Goal: Browse casually

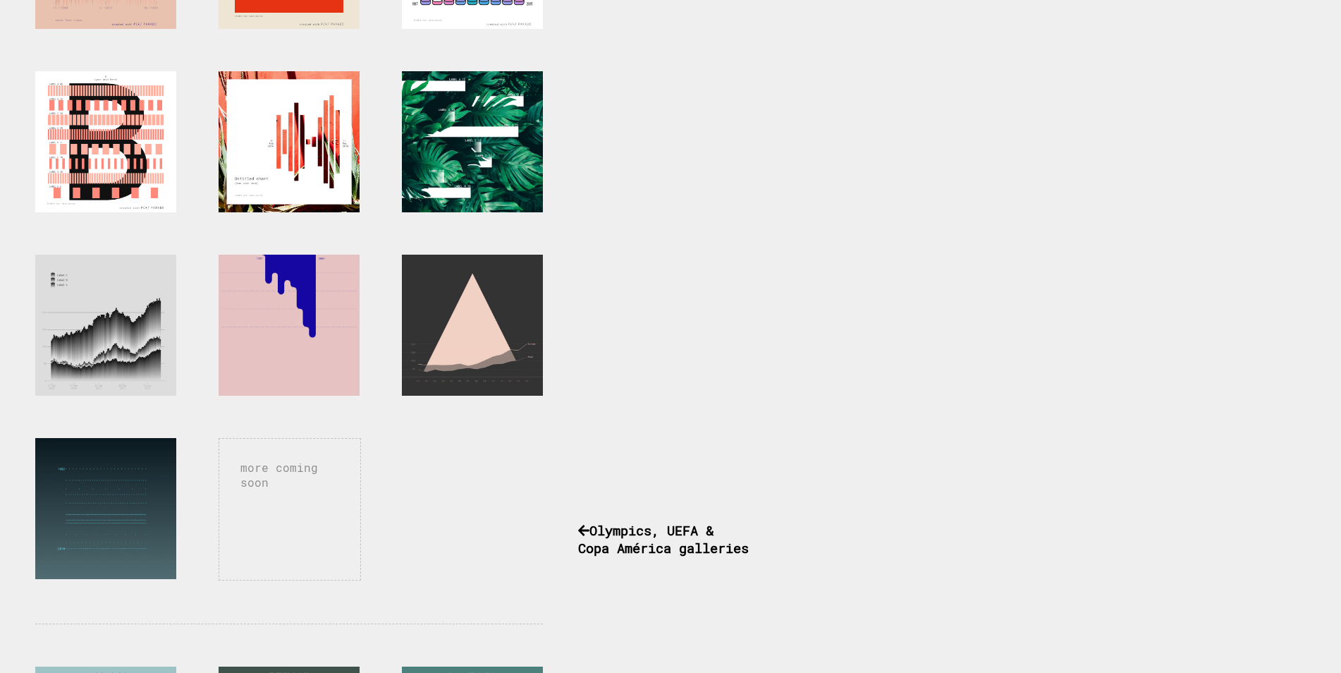
scroll to position [468, 0]
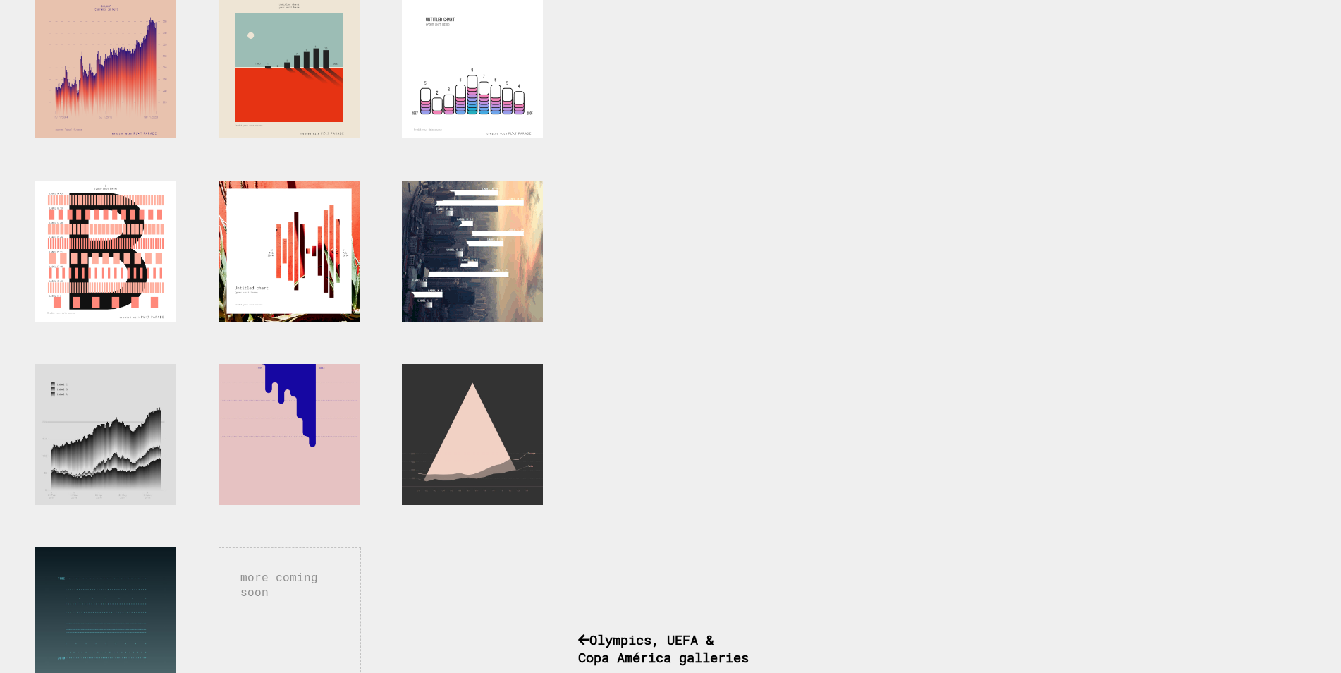
click at [459, 247] on div at bounding box center [472, 251] width 141 height 141
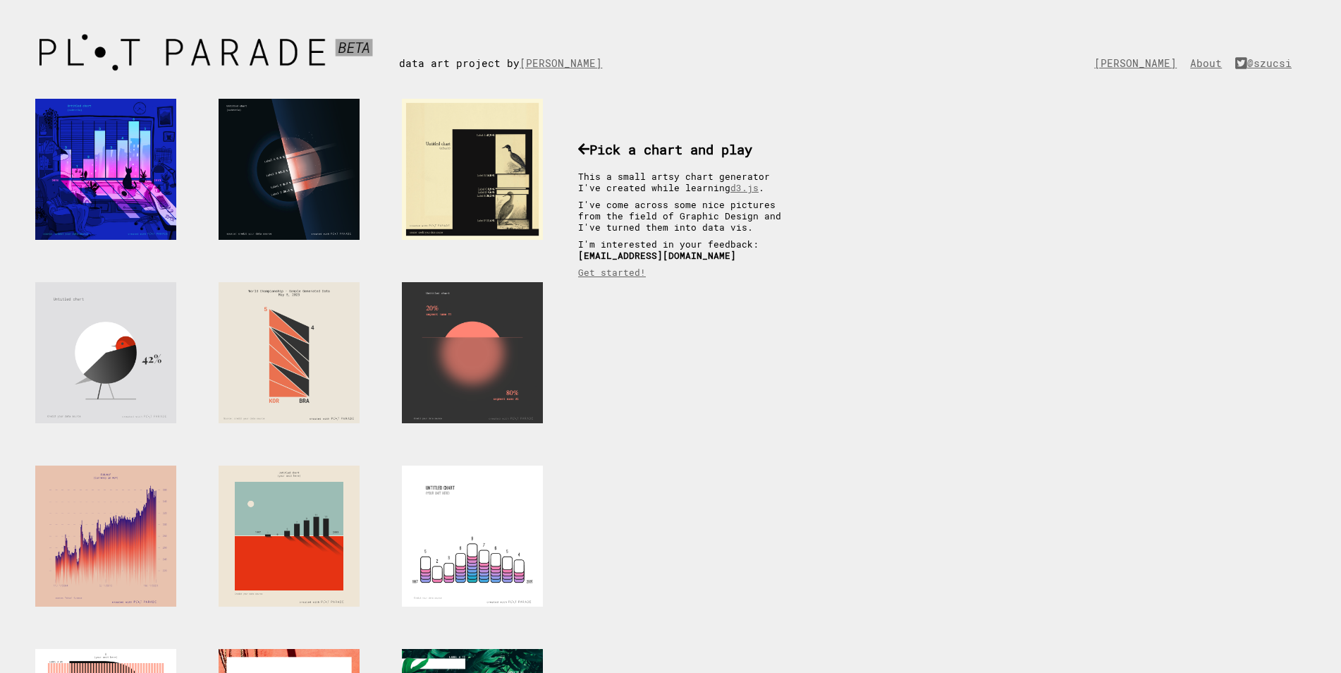
click at [483, 178] on div at bounding box center [472, 169] width 141 height 141
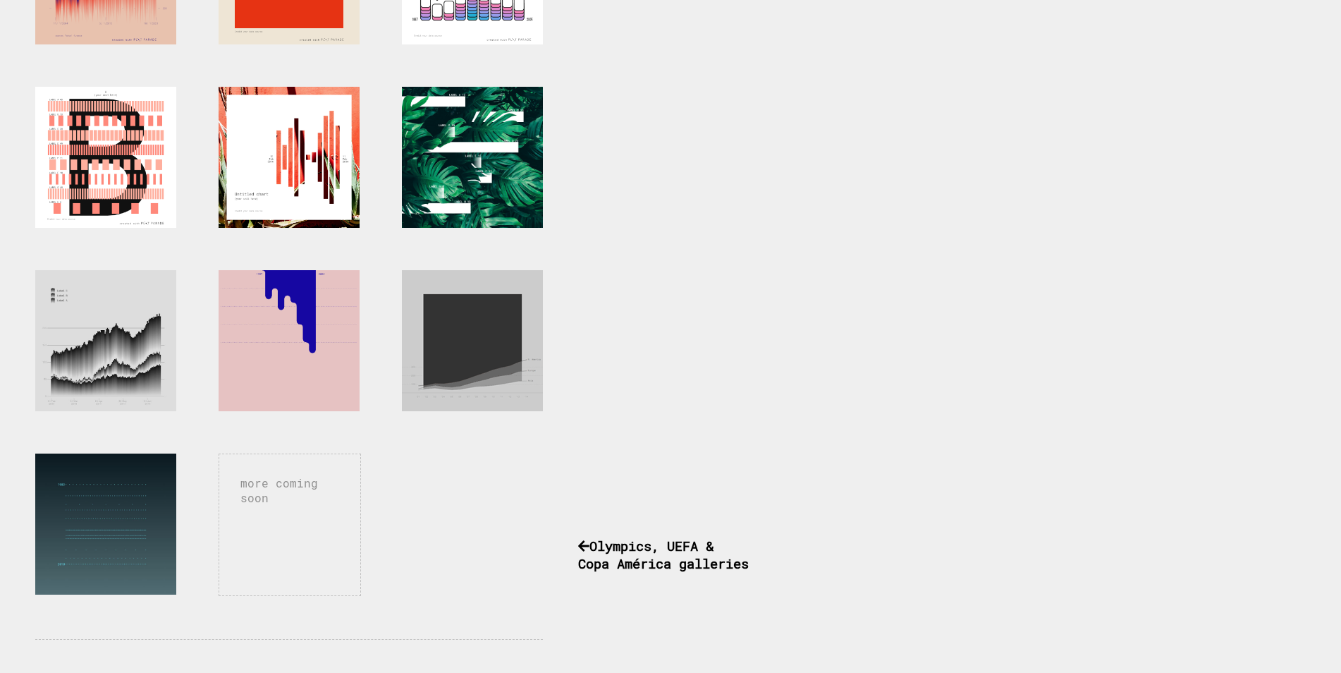
scroll to position [564, 0]
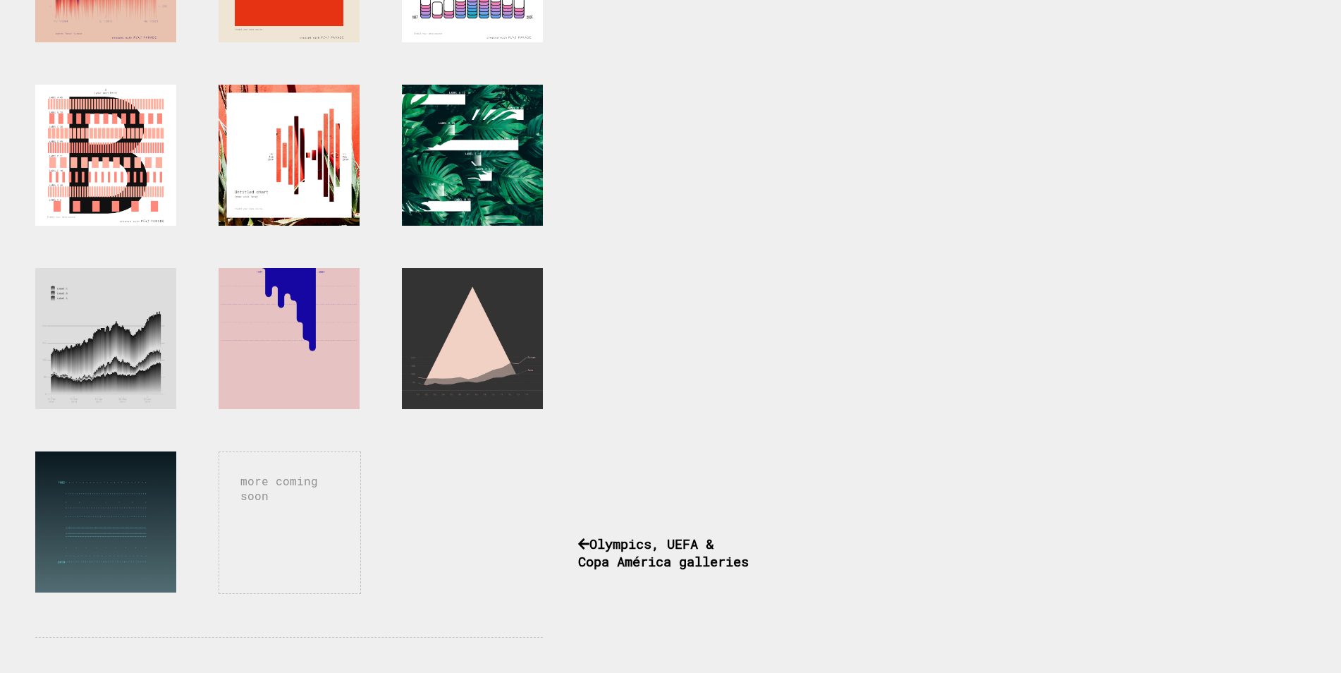
click at [291, 518] on div "more coming soon" at bounding box center [290, 522] width 142 height 142
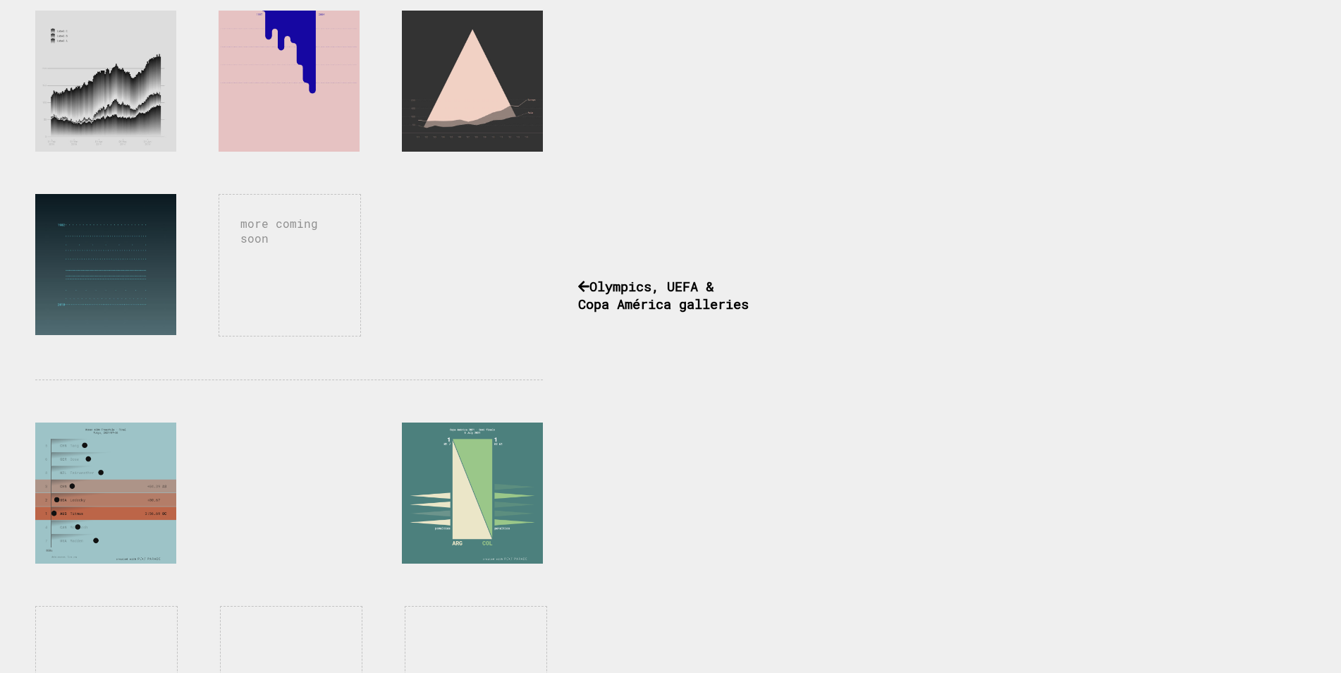
scroll to position [846, 0]
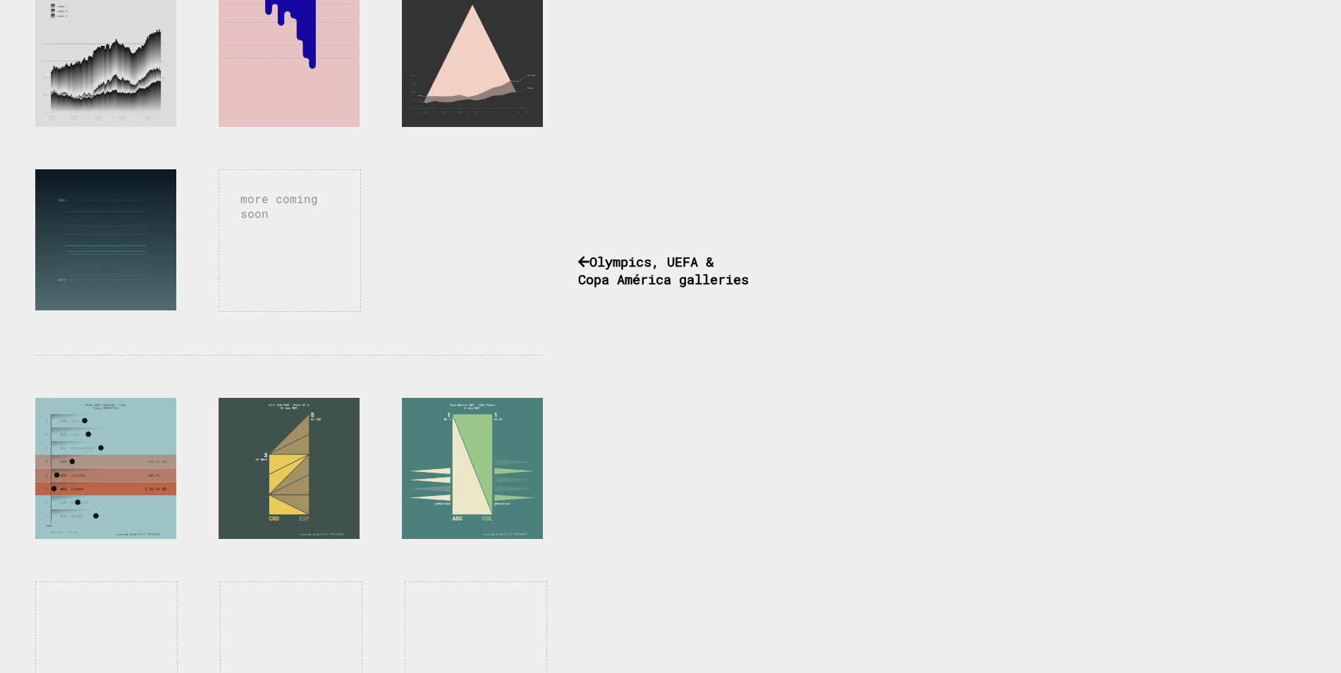
click at [419, 259] on div "more coming soon" at bounding box center [285, 80] width 571 height 1698
click at [311, 253] on div "more coming soon" at bounding box center [290, 240] width 142 height 142
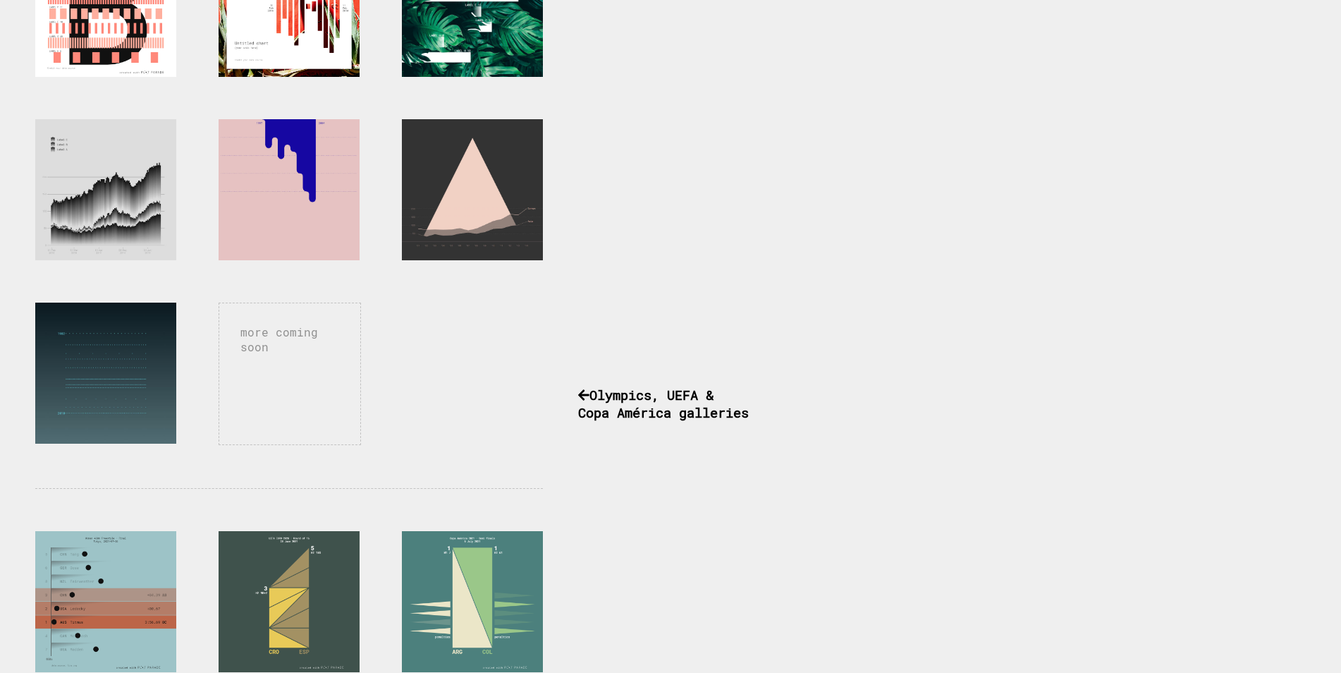
scroll to position [539, 0]
